Goal: Find specific page/section: Find specific page/section

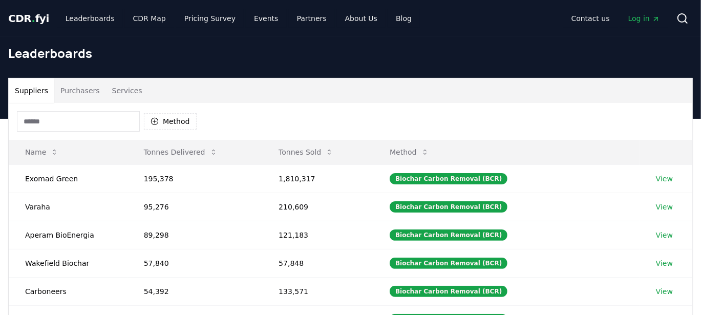
click at [96, 129] on input at bounding box center [78, 121] width 123 height 20
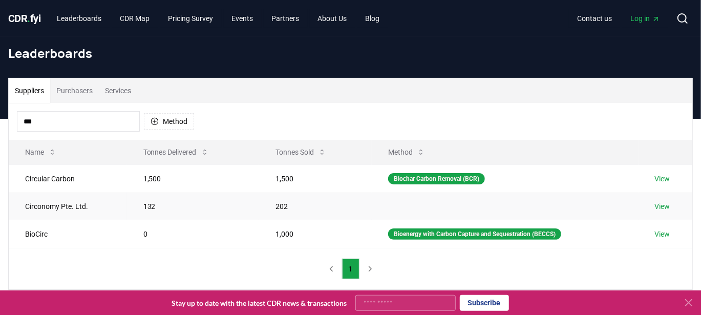
click at [74, 208] on td "Circonomy Pte. Ltd." at bounding box center [68, 206] width 118 height 27
click at [90, 116] on input "***" at bounding box center [78, 121] width 123 height 20
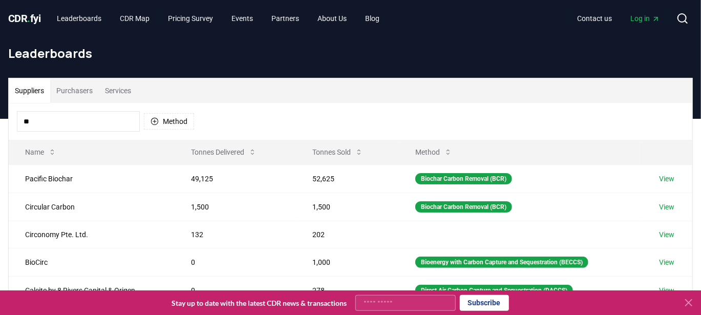
type input "*"
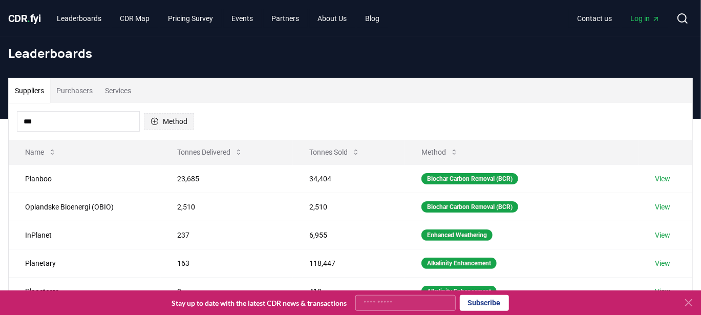
click at [178, 118] on button "Method" at bounding box center [169, 121] width 50 height 16
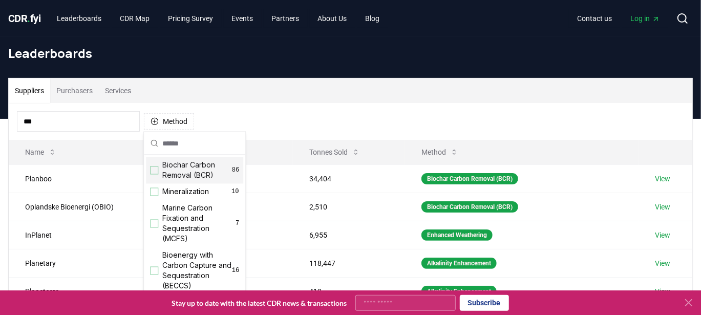
click at [154, 172] on div "Suggestions" at bounding box center [154, 170] width 8 height 8
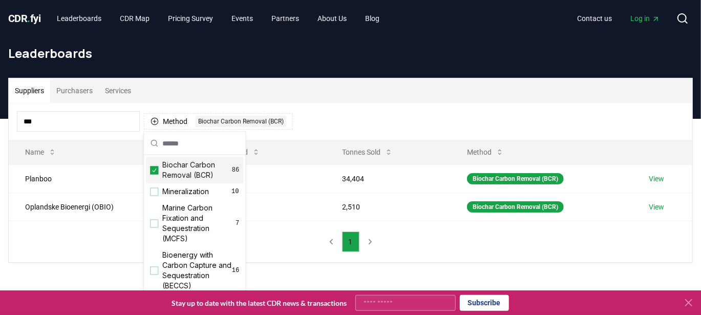
click at [408, 88] on div "Suppliers Purchasers Services" at bounding box center [351, 90] width 684 height 25
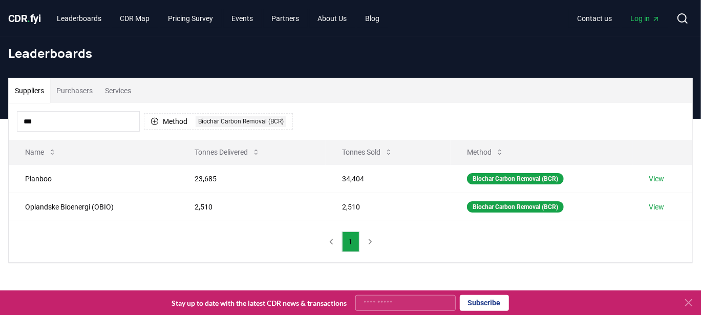
click at [117, 128] on input "***" at bounding box center [78, 121] width 123 height 20
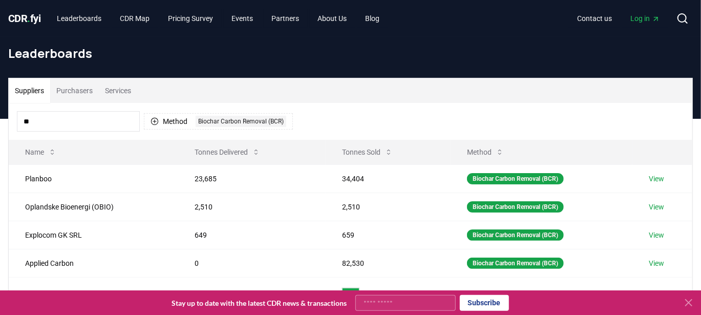
type input "*"
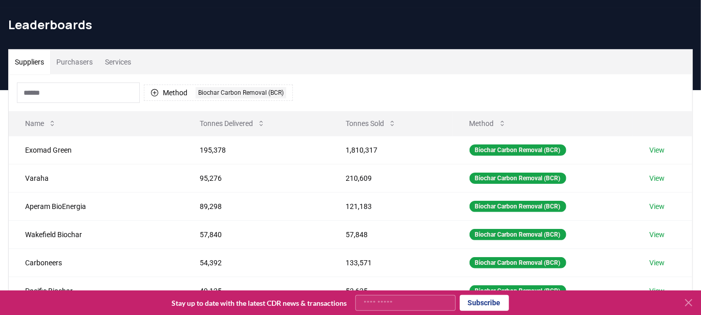
scroll to position [29, 0]
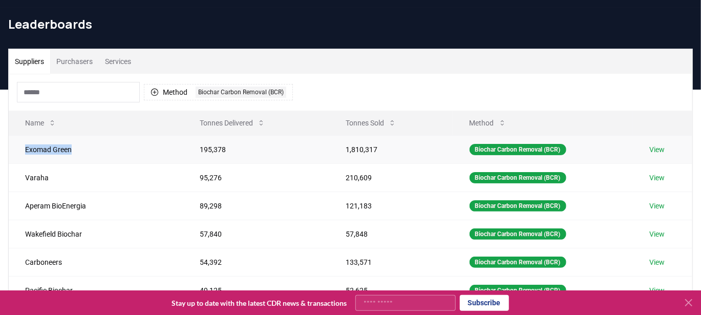
drag, startPoint x: 80, startPoint y: 149, endPoint x: 25, endPoint y: 145, distance: 55.5
click at [25, 145] on td "Exomad Green" at bounding box center [96, 149] width 175 height 28
copy td "Exomad Green"
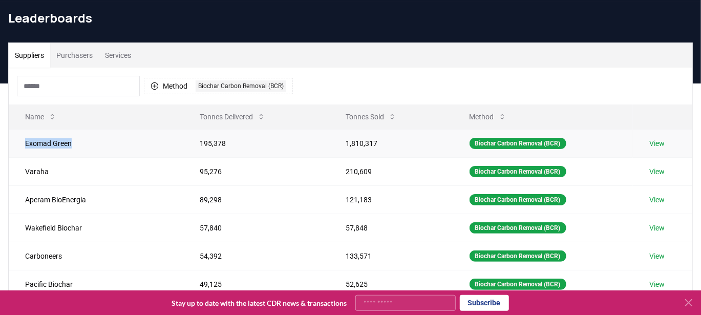
scroll to position [36, 0]
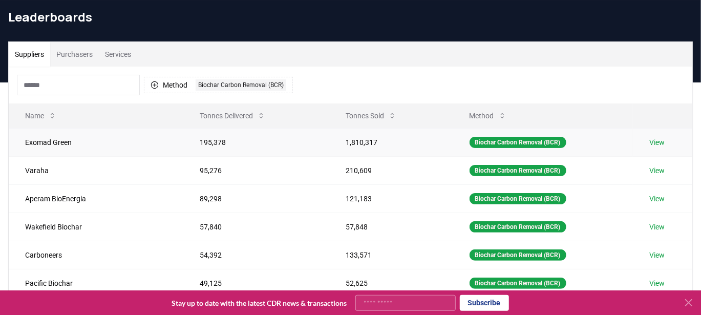
click at [305, 139] on td "195,378" at bounding box center [256, 142] width 146 height 28
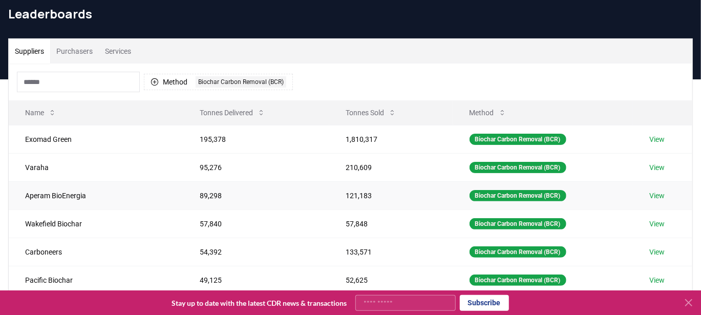
scroll to position [41, 0]
